Goal: Find specific page/section: Find specific page/section

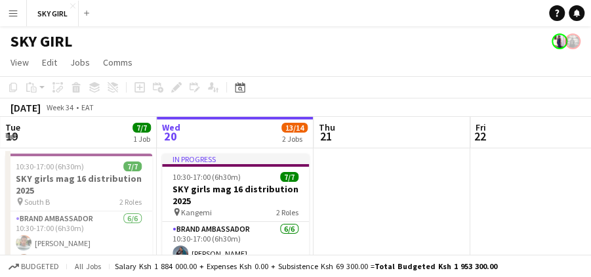
click at [12, 9] on app-icon "Menu" at bounding box center [13, 13] width 11 height 11
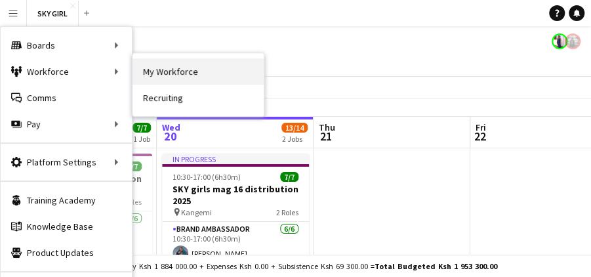
click at [159, 70] on link "My Workforce" at bounding box center [198, 71] width 131 height 26
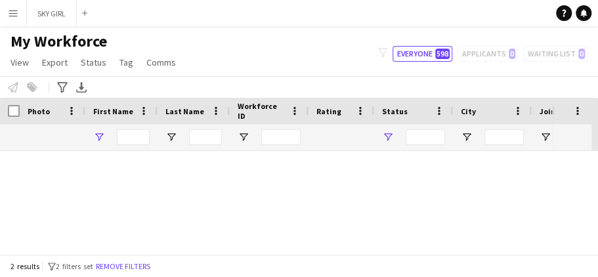
type input "****"
type input "**********"
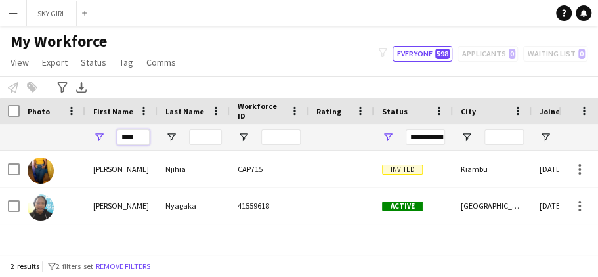
click at [143, 137] on input "****" at bounding box center [133, 137] width 33 height 16
type input "*"
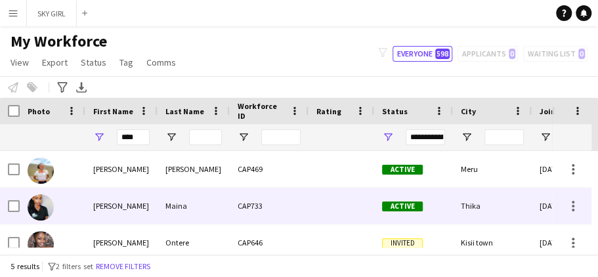
click at [161, 204] on div "Maina" at bounding box center [194, 206] width 72 height 36
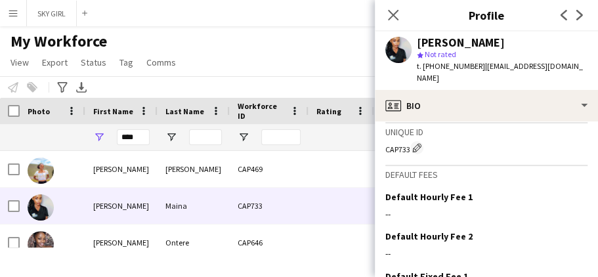
scroll to position [616, 0]
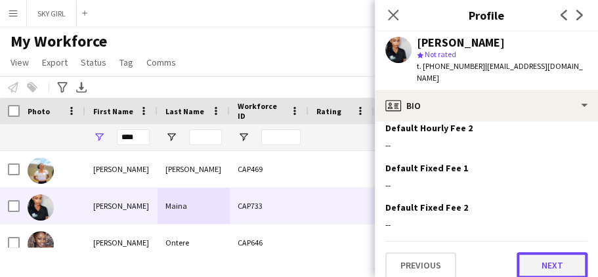
click at [516, 252] on button "Next" at bounding box center [551, 265] width 71 height 26
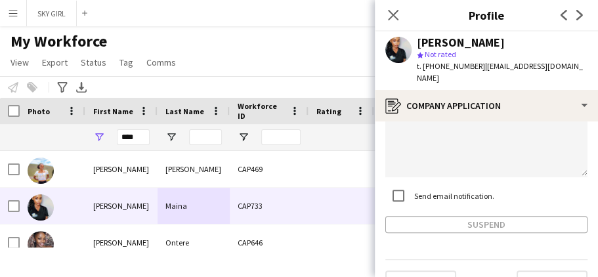
scroll to position [193, 0]
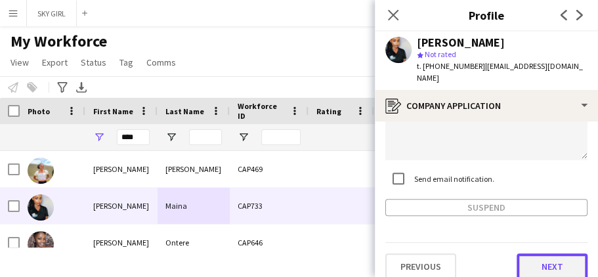
click at [524, 253] on button "Next" at bounding box center [551, 266] width 71 height 26
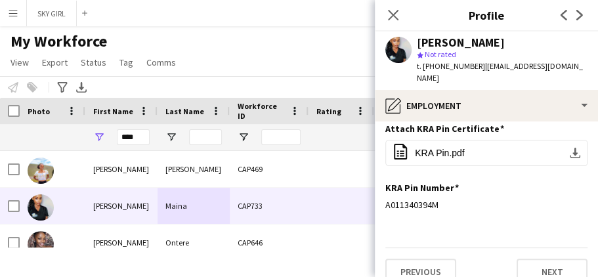
scroll to position [134, 0]
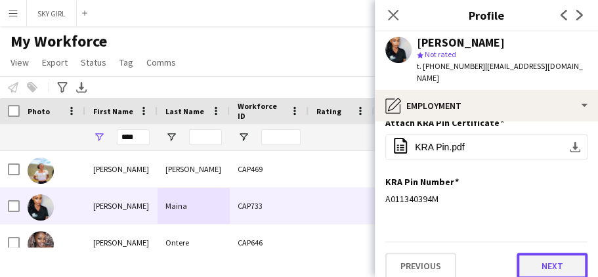
click at [526, 253] on button "Next" at bounding box center [551, 266] width 71 height 26
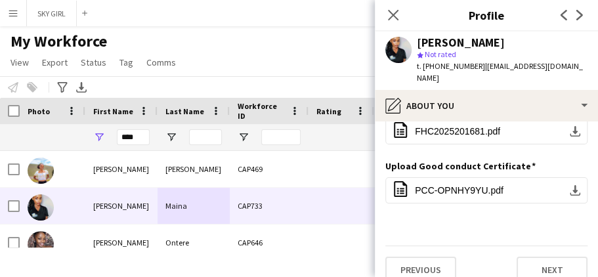
scroll to position [35, 0]
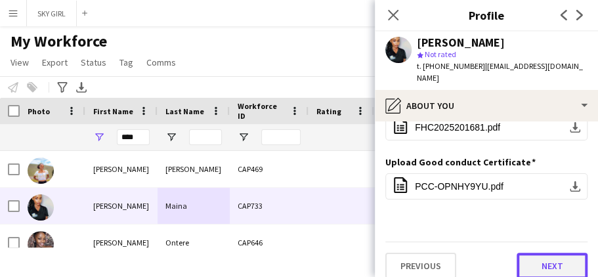
click at [528, 253] on button "Next" at bounding box center [551, 266] width 71 height 26
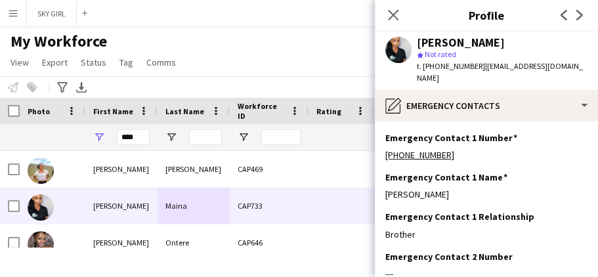
scroll to position [154, 0]
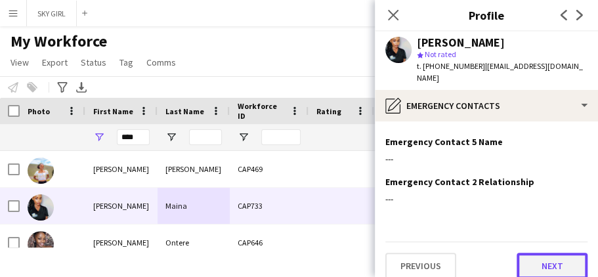
click at [522, 253] on button "Next" at bounding box center [551, 266] width 71 height 26
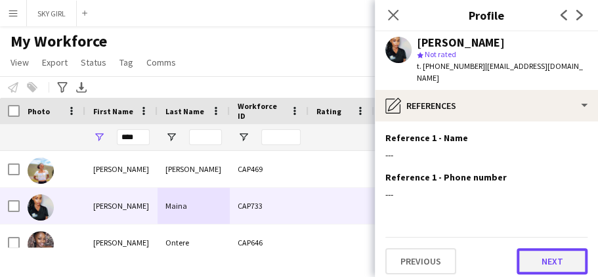
click at [527, 251] on button "Next" at bounding box center [551, 261] width 71 height 26
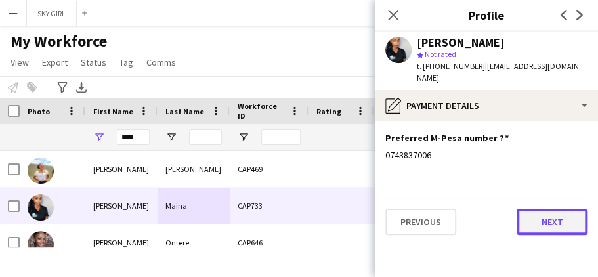
click at [534, 211] on button "Next" at bounding box center [551, 222] width 71 height 26
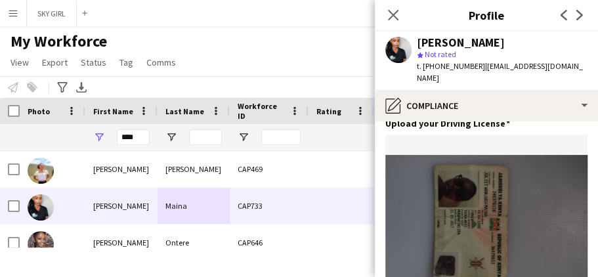
scroll to position [702, 0]
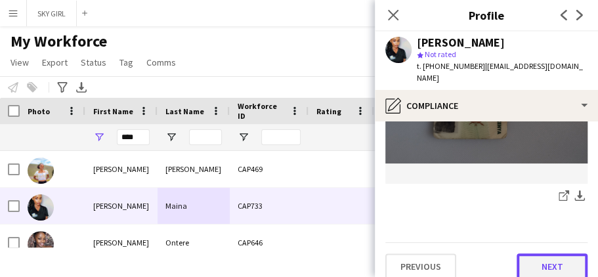
click at [520, 253] on button "Next" at bounding box center [551, 266] width 71 height 26
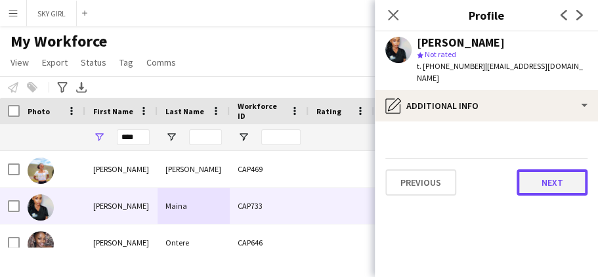
click at [528, 176] on button "Next" at bounding box center [551, 182] width 71 height 26
click at [531, 169] on button "Next" at bounding box center [551, 182] width 71 height 26
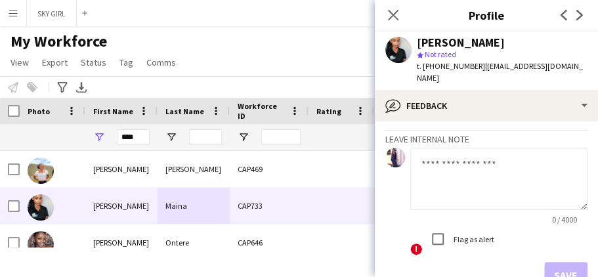
scroll to position [146, 0]
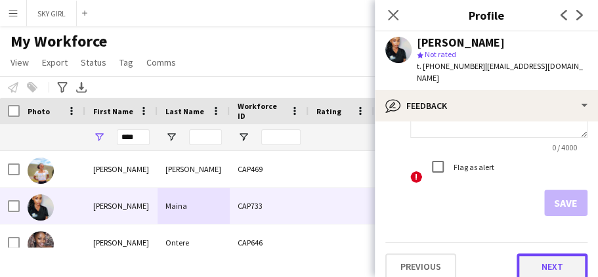
click at [521, 253] on button "Next" at bounding box center [551, 266] width 71 height 26
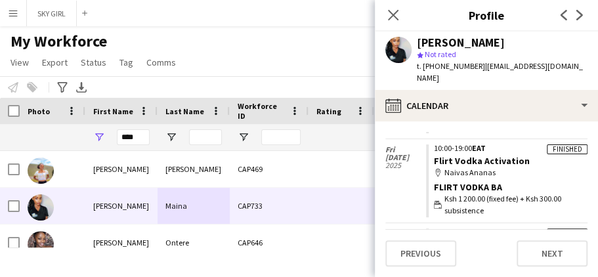
scroll to position [194, 0]
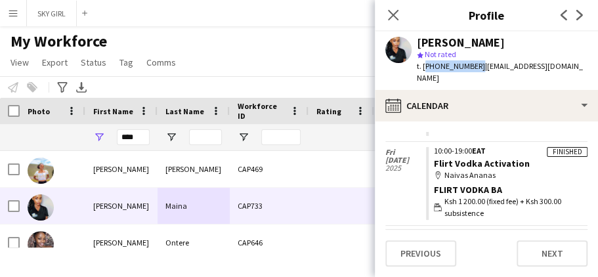
drag, startPoint x: 424, startPoint y: 63, endPoint x: 474, endPoint y: 65, distance: 49.9
click at [474, 65] on span "t. [PHONE_NUMBER]" at bounding box center [451, 66] width 68 height 10
copy span "[PHONE_NUMBER]"
click at [143, 138] on input "****" at bounding box center [133, 137] width 33 height 16
type input "*"
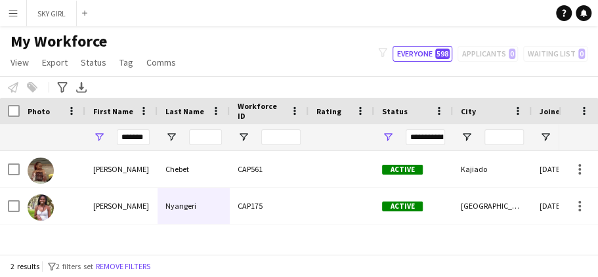
click at [202, 53] on div "My Workforce View Views Default view Captivate Compliance workforce per brand N…" at bounding box center [299, 54] width 598 height 45
click at [143, 135] on input "*******" at bounding box center [133, 137] width 33 height 16
type input "*"
